Goal: Task Accomplishment & Management: Use online tool/utility

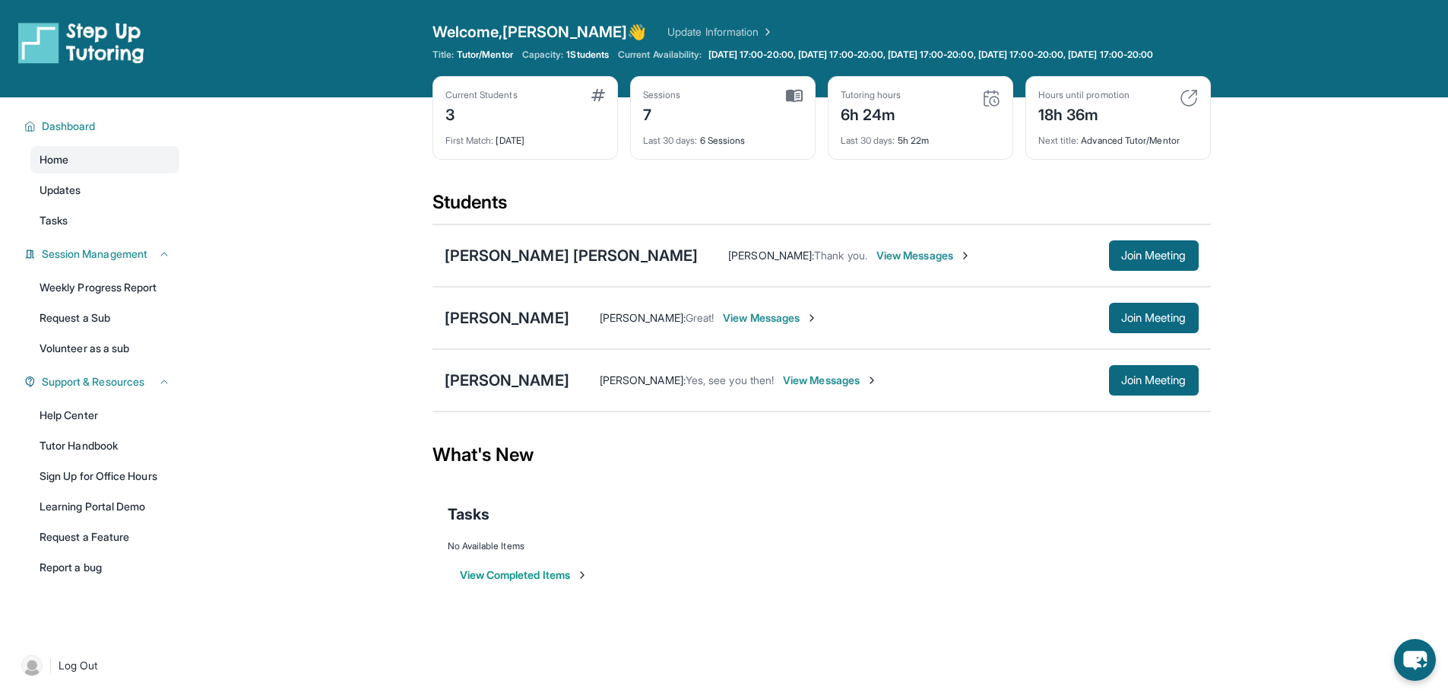
click at [483, 391] on div "[PERSON_NAME]" at bounding box center [507, 379] width 125 height 21
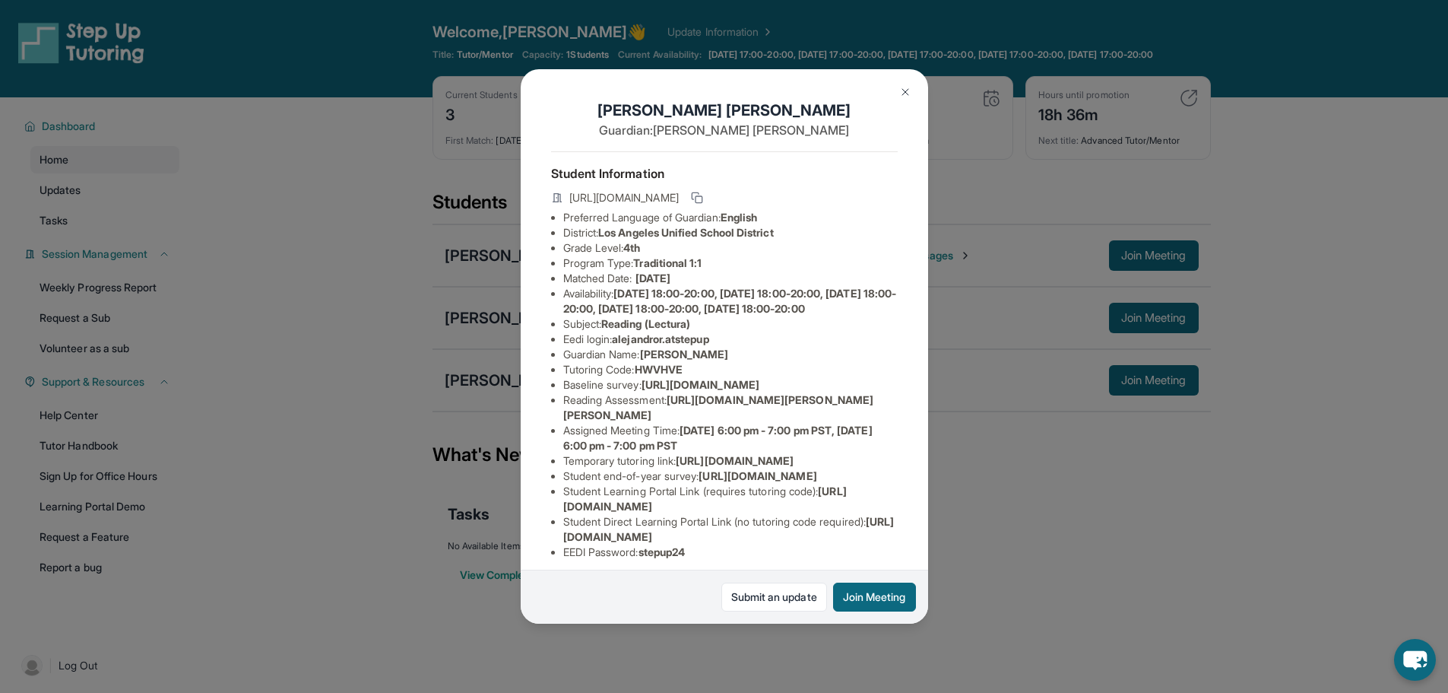
click at [392, 379] on div "[PERSON_NAME] Guardian: [PERSON_NAME] Student Information [URL][DOMAIN_NAME] Pr…" at bounding box center [724, 346] width 1448 height 693
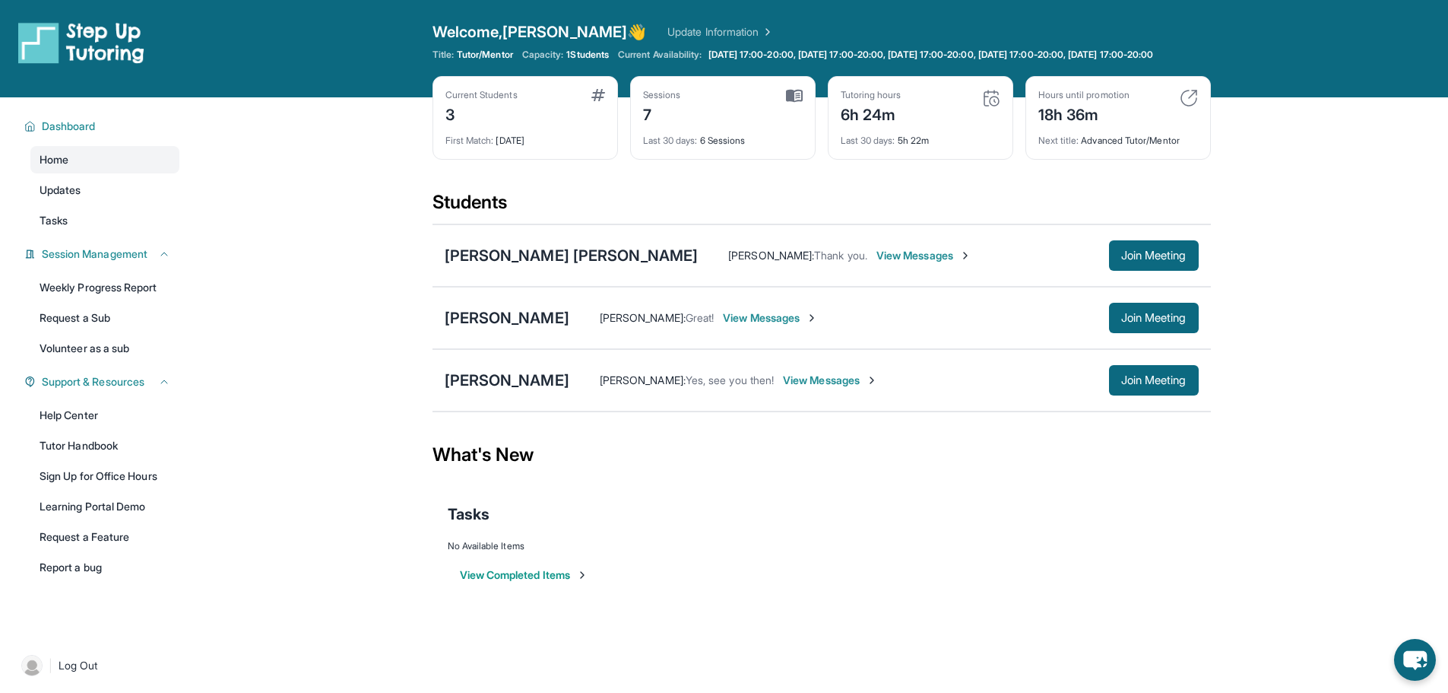
click at [595, 55] on span "1 Students" at bounding box center [587, 55] width 43 height 12
click at [668, 29] on link "Update Information" at bounding box center [721, 31] width 106 height 15
click at [1128, 385] on span "Join Meeting" at bounding box center [1153, 380] width 65 height 9
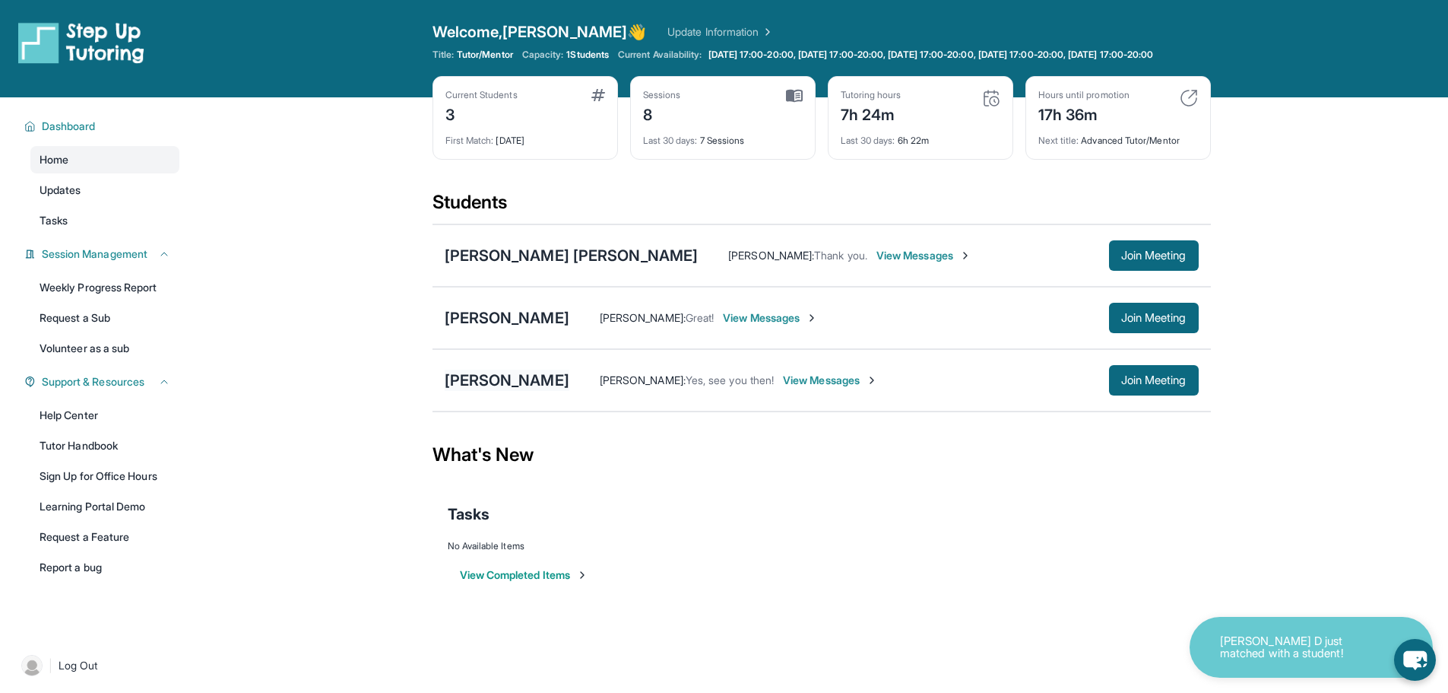
click at [496, 384] on div "[PERSON_NAME]" at bounding box center [507, 379] width 125 height 21
